Goal: Task Accomplishment & Management: Use online tool/utility

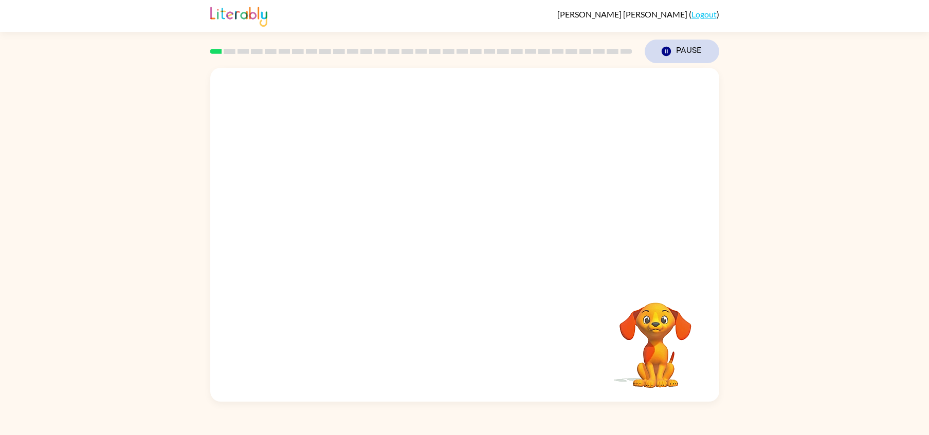
click at [663, 56] on icon "Pause" at bounding box center [666, 51] width 11 height 11
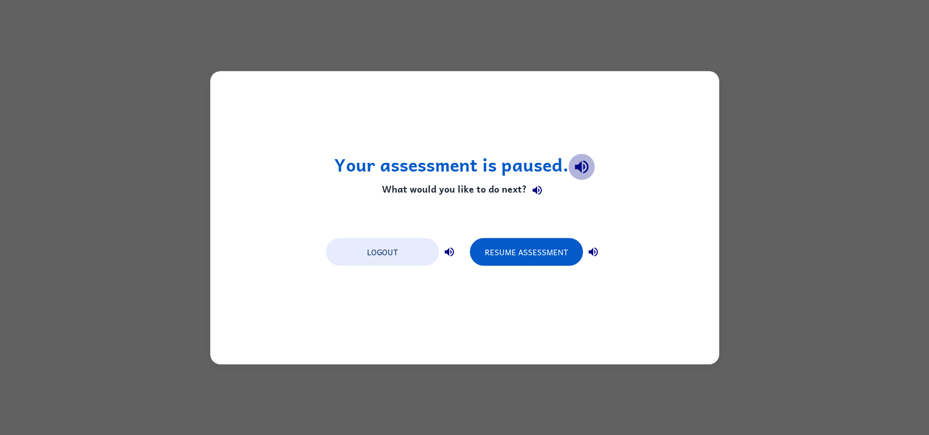
click at [577, 161] on icon "button" at bounding box center [582, 167] width 18 height 18
click at [533, 189] on icon "button" at bounding box center [537, 191] width 12 height 12
click at [451, 250] on icon "button" at bounding box center [449, 252] width 12 height 12
click at [594, 256] on icon "button" at bounding box center [593, 251] width 9 height 9
click at [544, 254] on button "Resume Assessment" at bounding box center [526, 252] width 113 height 28
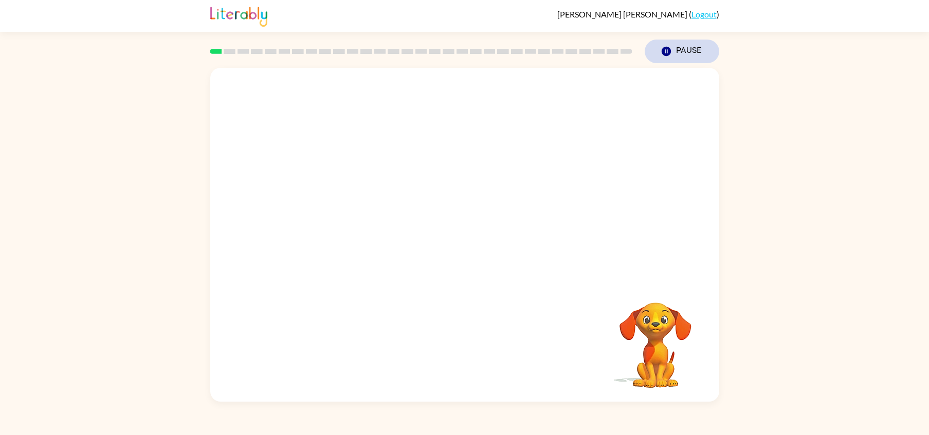
click at [672, 51] on button "Pause Pause" at bounding box center [682, 52] width 75 height 24
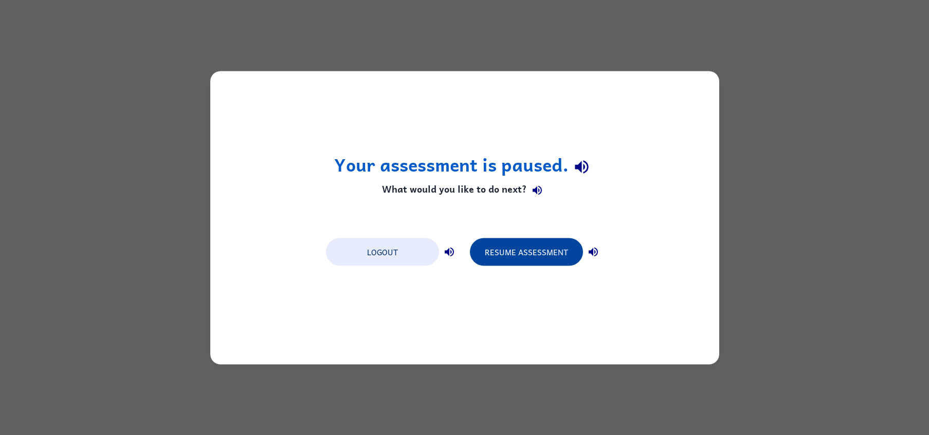
click at [527, 257] on button "Resume Assessment" at bounding box center [526, 252] width 113 height 28
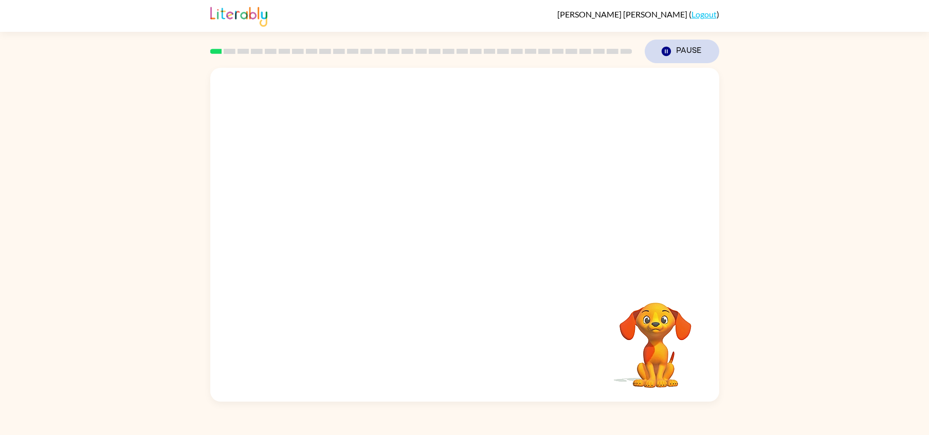
click at [667, 51] on icon "Pause" at bounding box center [666, 51] width 11 height 11
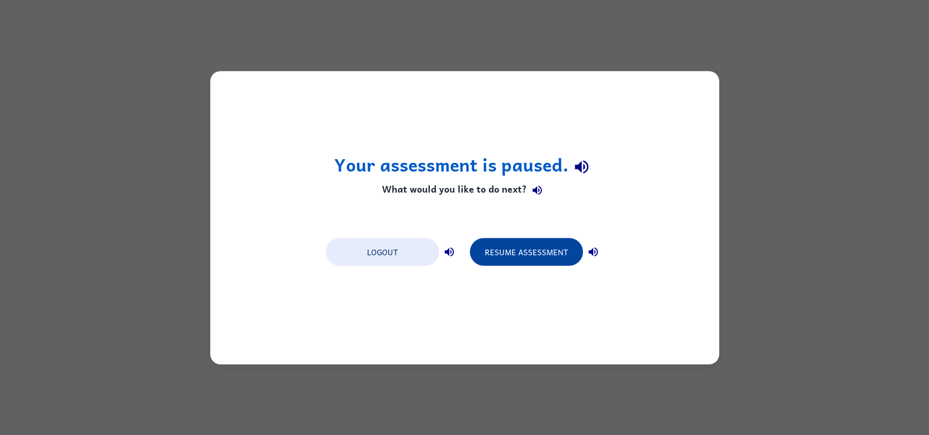
click at [492, 255] on button "Resume Assessment" at bounding box center [526, 252] width 113 height 28
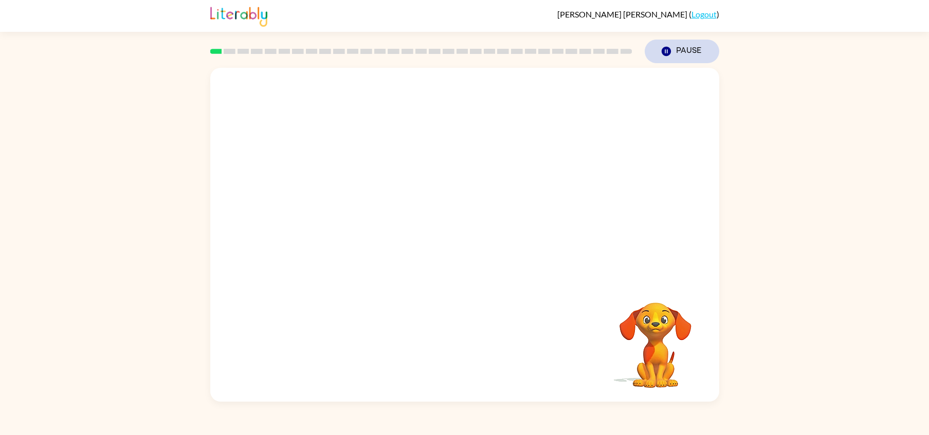
click at [689, 51] on button "Pause Pause" at bounding box center [682, 52] width 75 height 24
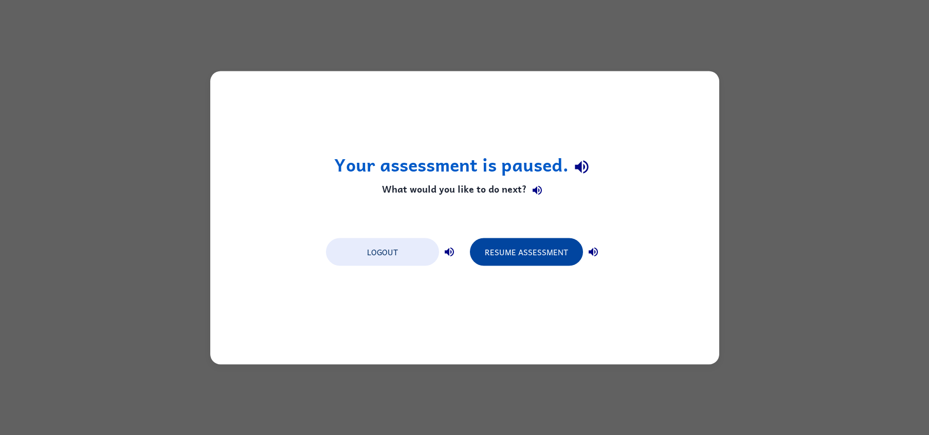
click at [537, 258] on button "Resume Assessment" at bounding box center [526, 252] width 113 height 28
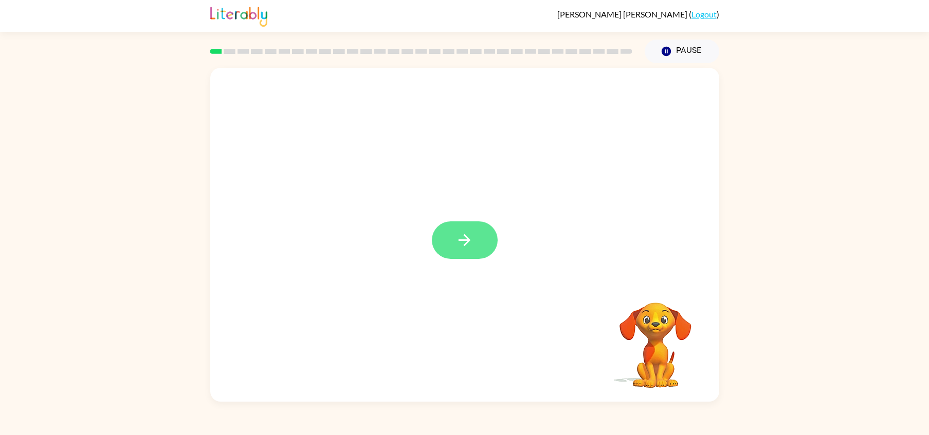
click at [463, 231] on button "button" at bounding box center [465, 241] width 66 height 38
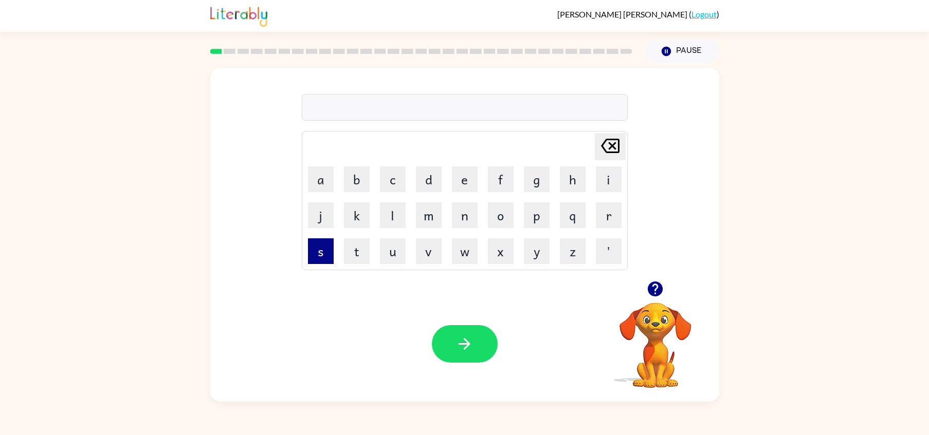
click at [331, 252] on button "s" at bounding box center [321, 252] width 26 height 26
click at [568, 180] on button "h" at bounding box center [573, 180] width 26 height 26
click at [398, 251] on button "u" at bounding box center [393, 252] width 26 height 26
click at [326, 245] on button "s" at bounding box center [321, 252] width 26 height 26
click at [583, 165] on td "h" at bounding box center [572, 179] width 35 height 35
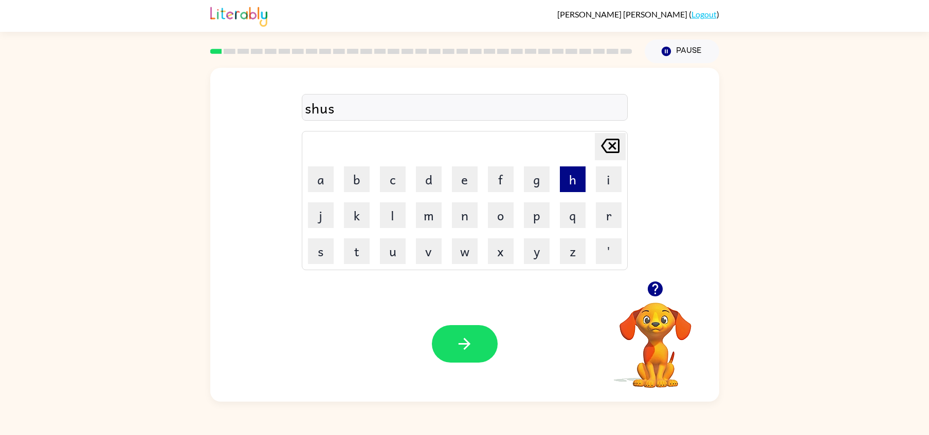
click at [576, 172] on button "h" at bounding box center [573, 180] width 26 height 26
click at [467, 337] on icon "button" at bounding box center [464, 344] width 18 height 18
click at [318, 186] on button "a" at bounding box center [321, 180] width 26 height 26
click at [530, 217] on button "p" at bounding box center [537, 216] width 26 height 26
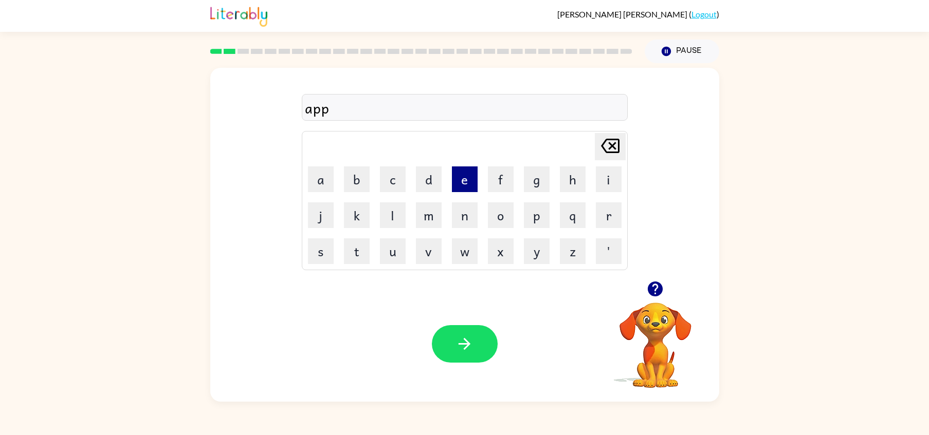
click at [467, 186] on button "e" at bounding box center [465, 180] width 26 height 26
click at [463, 181] on button "e" at bounding box center [465, 180] width 26 height 26
click at [598, 214] on button "r" at bounding box center [609, 216] width 26 height 26
click at [608, 145] on icon "[PERSON_NAME] last character input" at bounding box center [610, 146] width 25 height 25
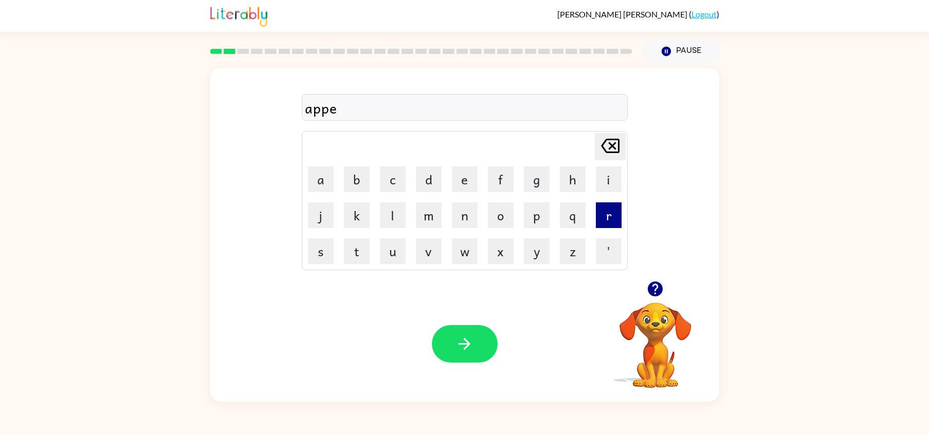
click at [618, 213] on button "r" at bounding box center [609, 216] width 26 height 26
click at [601, 149] on icon "[PERSON_NAME] last character input" at bounding box center [610, 146] width 25 height 25
click at [471, 190] on button "e" at bounding box center [465, 180] width 26 height 26
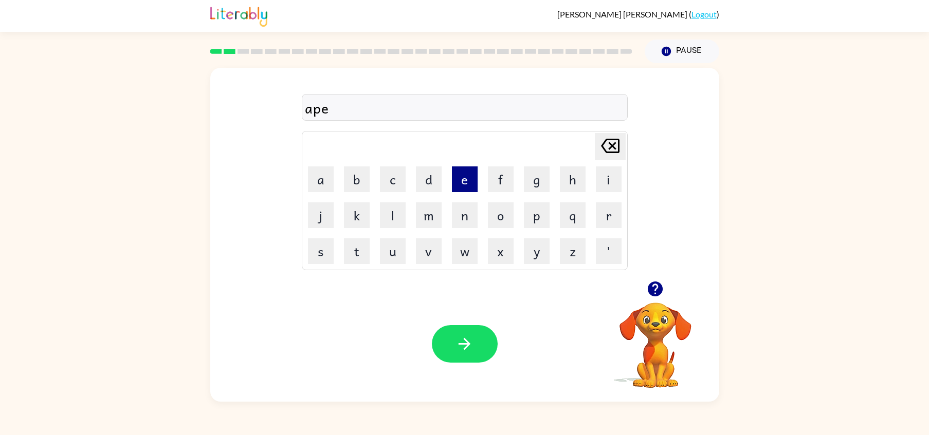
click at [471, 190] on button "e" at bounding box center [465, 180] width 26 height 26
click at [615, 217] on button "r" at bounding box center [609, 216] width 26 height 26
click at [611, 149] on icon "[PERSON_NAME] last character input" at bounding box center [610, 146] width 25 height 25
click at [610, 153] on icon at bounding box center [610, 146] width 19 height 14
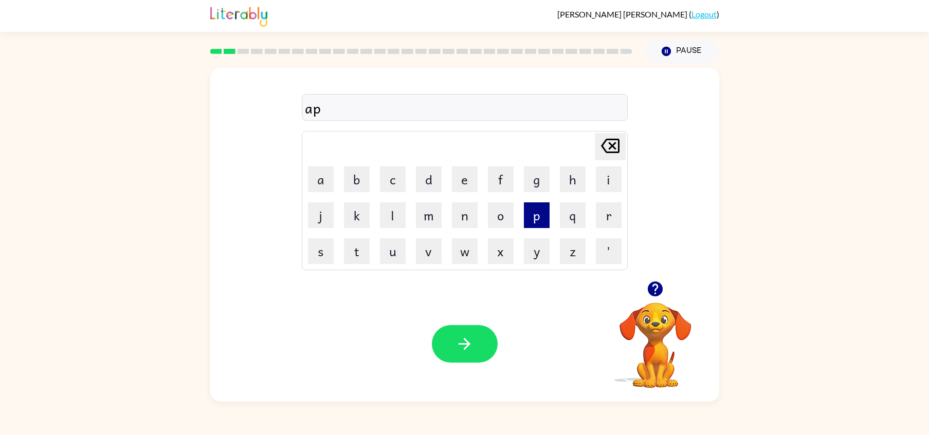
click at [534, 226] on button "p" at bounding box center [537, 216] width 26 height 26
click at [469, 183] on button "e" at bounding box center [465, 180] width 26 height 26
click at [604, 210] on button "r" at bounding box center [609, 216] width 26 height 26
click at [459, 182] on button "e" at bounding box center [465, 180] width 26 height 26
click at [457, 221] on button "n" at bounding box center [465, 216] width 26 height 26
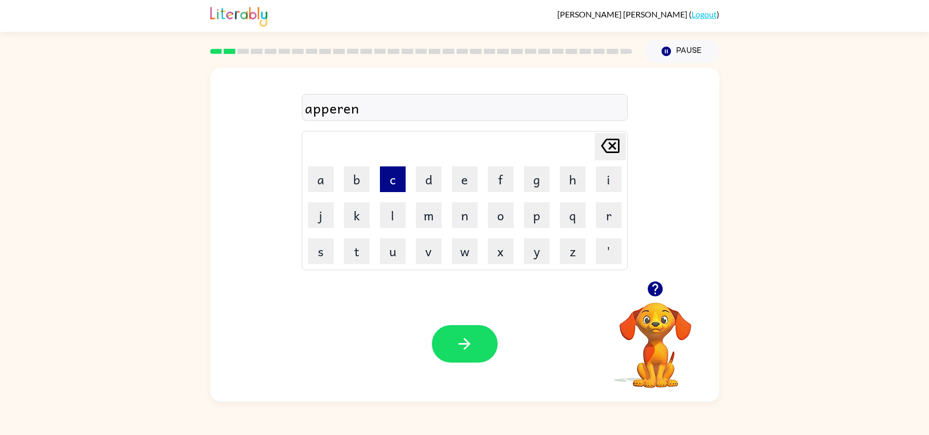
click at [396, 188] on button "c" at bounding box center [393, 180] width 26 height 26
click at [460, 187] on button "e" at bounding box center [465, 180] width 26 height 26
click at [312, 255] on button "s" at bounding box center [321, 252] width 26 height 26
click at [477, 352] on button "button" at bounding box center [465, 344] width 66 height 38
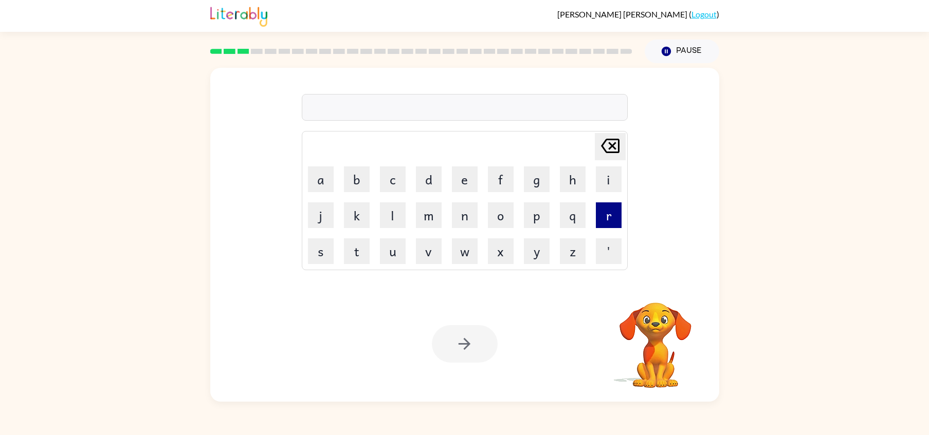
click at [610, 224] on button "r" at bounding box center [609, 216] width 26 height 26
click at [463, 193] on td "e" at bounding box center [464, 179] width 35 height 35
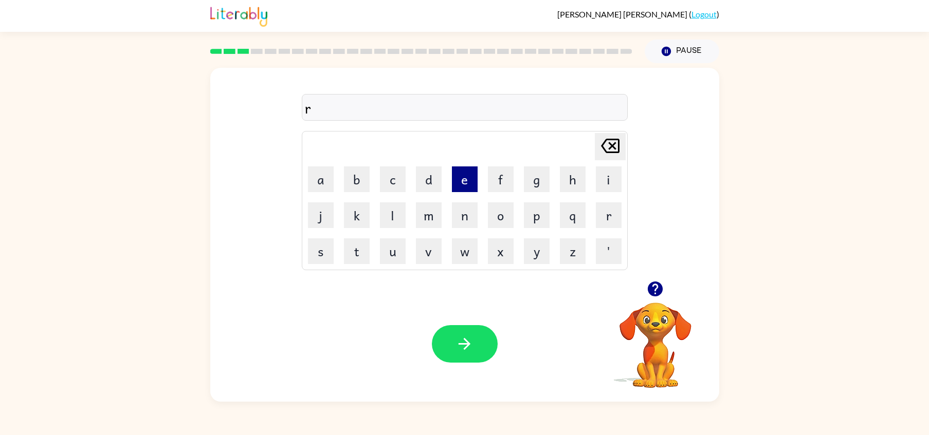
click at [463, 186] on button "e" at bounding box center [465, 180] width 26 height 26
click at [331, 188] on button "a" at bounding box center [321, 180] width 26 height 26
click at [388, 217] on button "l" at bounding box center [393, 216] width 26 height 26
click at [611, 178] on button "i" at bounding box center [609, 180] width 26 height 26
click at [360, 251] on button "t" at bounding box center [357, 252] width 26 height 26
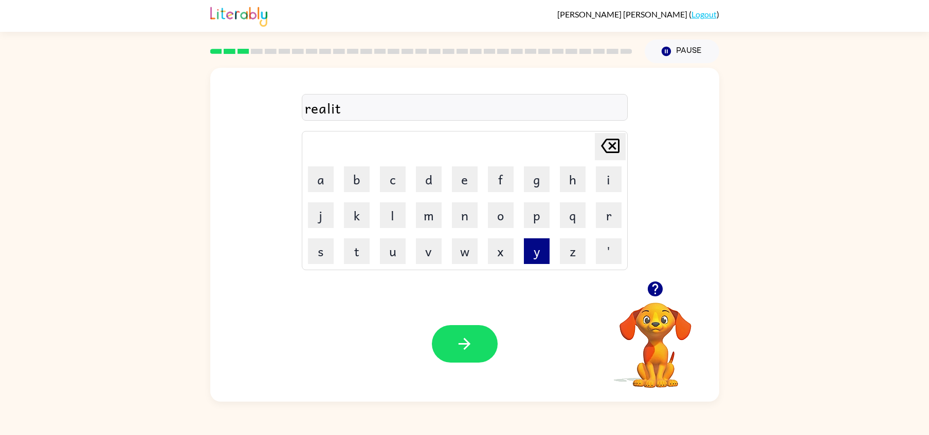
click at [543, 254] on button "y" at bounding box center [537, 252] width 26 height 26
click at [456, 341] on icon "button" at bounding box center [464, 344] width 18 height 18
click at [450, 356] on button "button" at bounding box center [465, 344] width 66 height 38
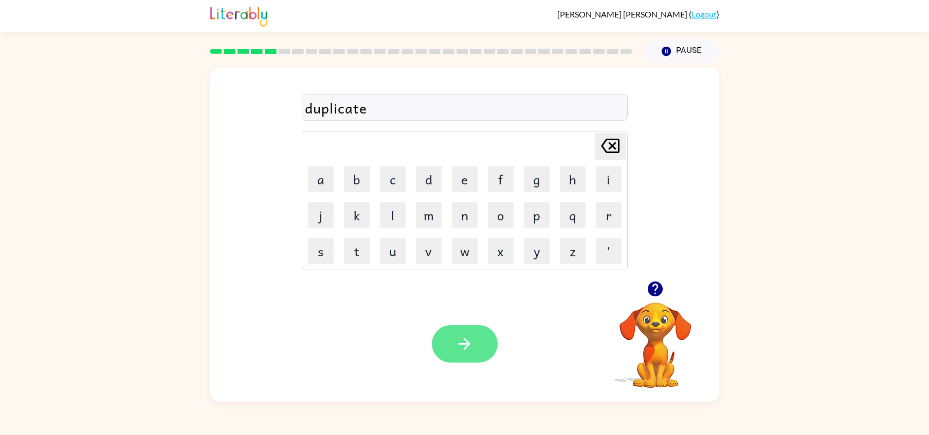
click at [456, 349] on icon "button" at bounding box center [464, 344] width 18 height 18
click at [472, 354] on button "button" at bounding box center [465, 344] width 66 height 38
click at [475, 362] on button "button" at bounding box center [465, 344] width 66 height 38
click at [472, 347] on icon "button" at bounding box center [464, 344] width 18 height 18
click at [465, 351] on icon "button" at bounding box center [464, 344] width 18 height 18
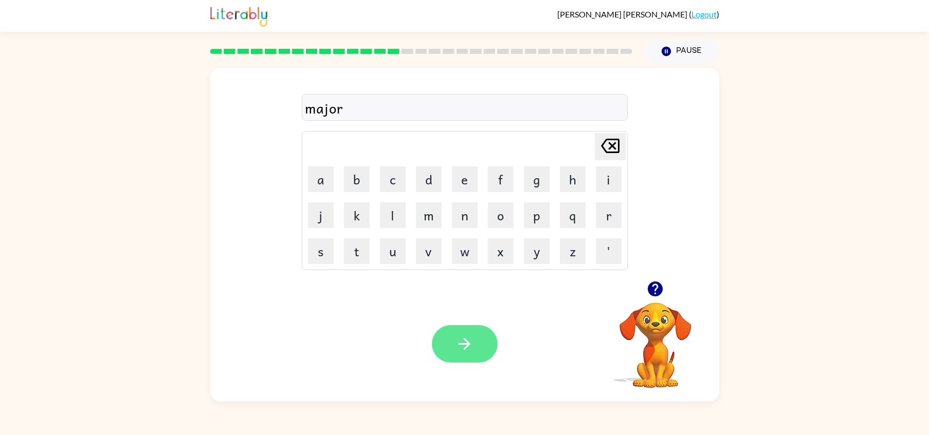
click at [476, 347] on button "button" at bounding box center [465, 344] width 66 height 38
click at [448, 336] on button "button" at bounding box center [465, 344] width 66 height 38
click at [467, 337] on icon "button" at bounding box center [464, 344] width 18 height 18
click at [476, 353] on button "button" at bounding box center [465, 344] width 66 height 38
click at [471, 327] on button "button" at bounding box center [465, 344] width 66 height 38
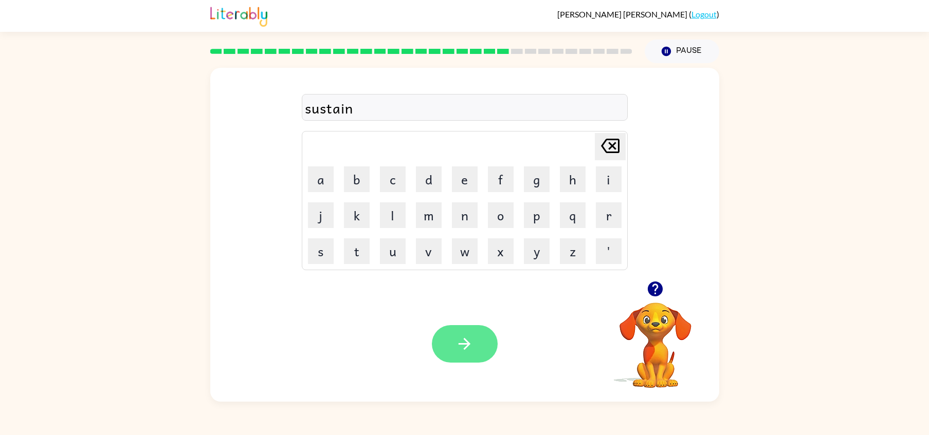
click at [451, 349] on button "button" at bounding box center [465, 344] width 66 height 38
click at [463, 349] on icon "button" at bounding box center [464, 344] width 18 height 18
click at [473, 348] on button "button" at bounding box center [465, 344] width 66 height 38
